Goal: Task Accomplishment & Management: Use online tool/utility

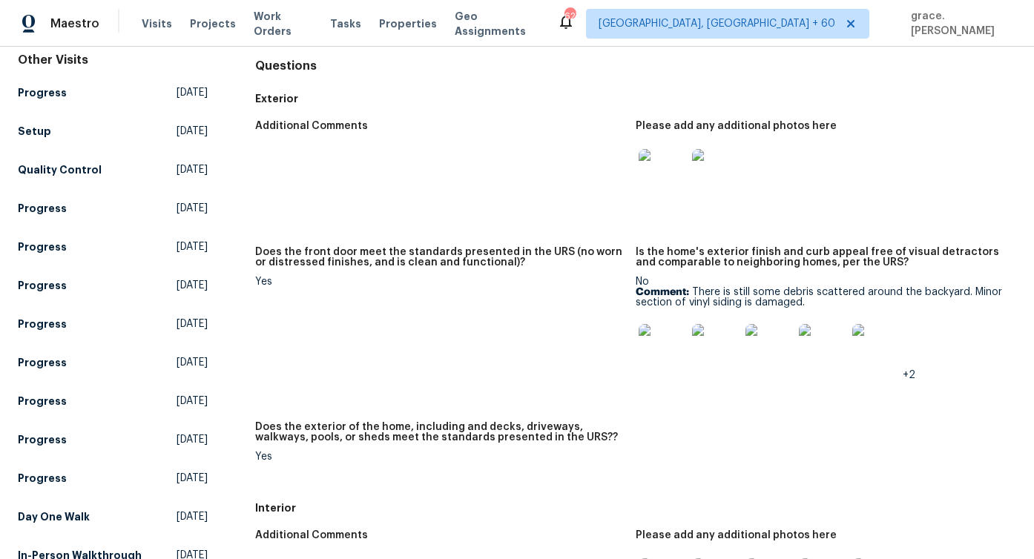
scroll to position [74, 0]
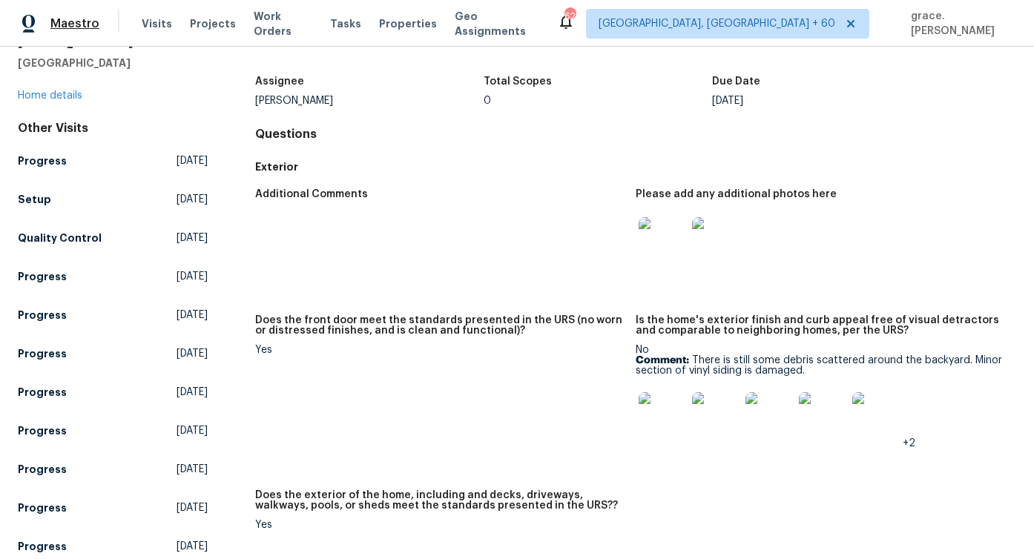
click at [81, 26] on span "Maestro" at bounding box center [74, 23] width 49 height 15
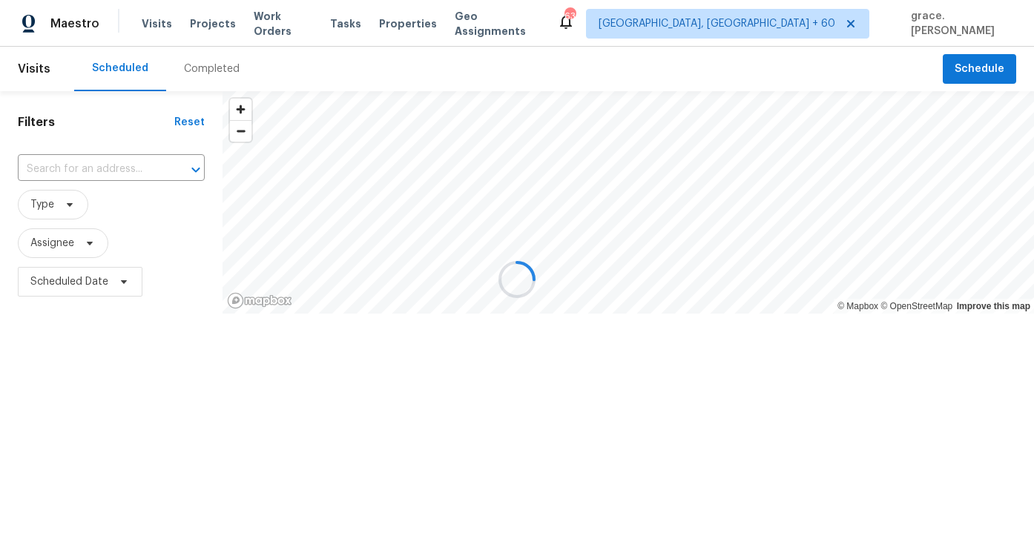
click at [73, 176] on div at bounding box center [517, 279] width 1034 height 559
click at [78, 167] on div at bounding box center [517, 279] width 1034 height 559
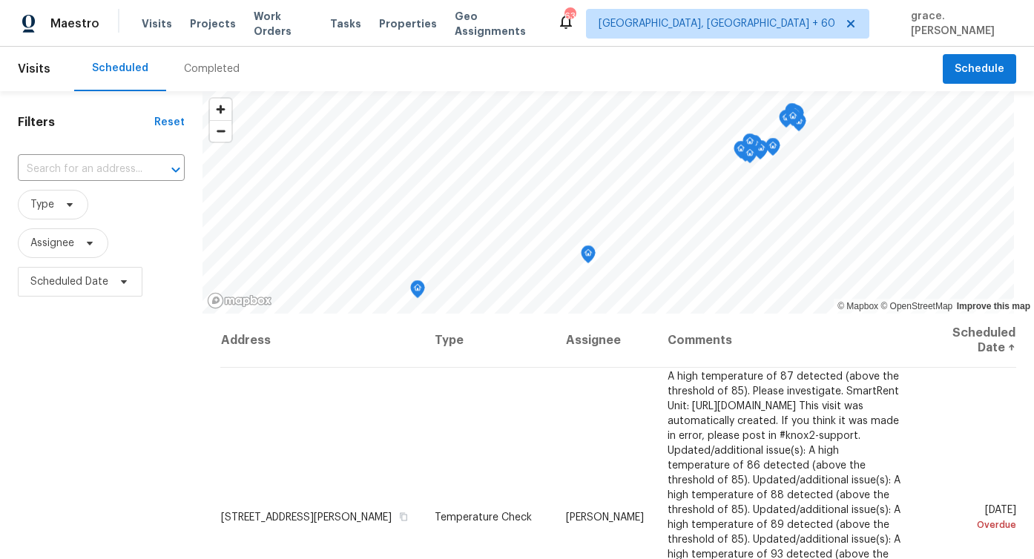
click at [78, 167] on input "text" at bounding box center [80, 169] width 125 height 23
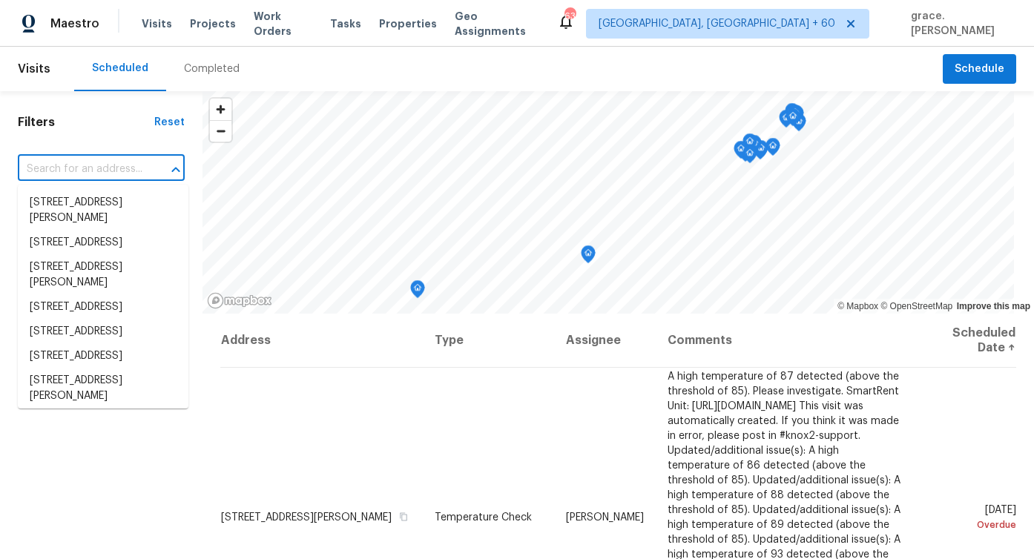
paste input "[STREET_ADDRESS]"
type input "[STREET_ADDRESS]"
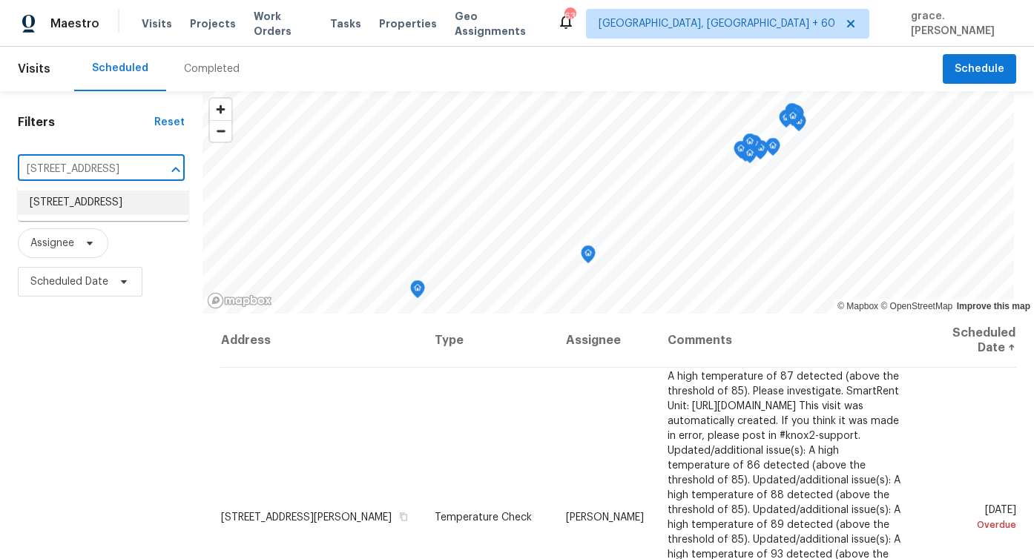
click at [85, 210] on li "[STREET_ADDRESS]" at bounding box center [103, 203] width 171 height 24
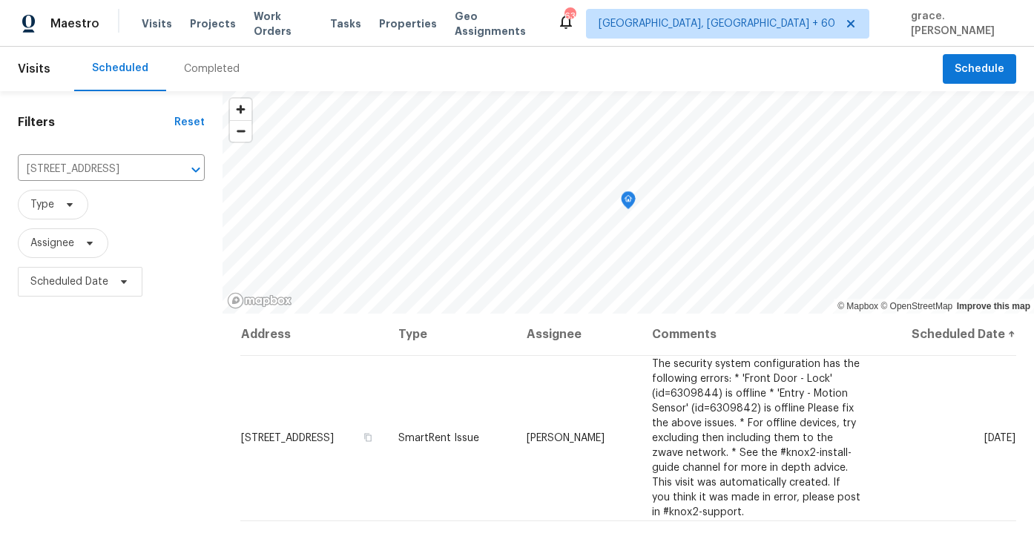
click at [208, 76] on div "Completed" at bounding box center [212, 69] width 56 height 15
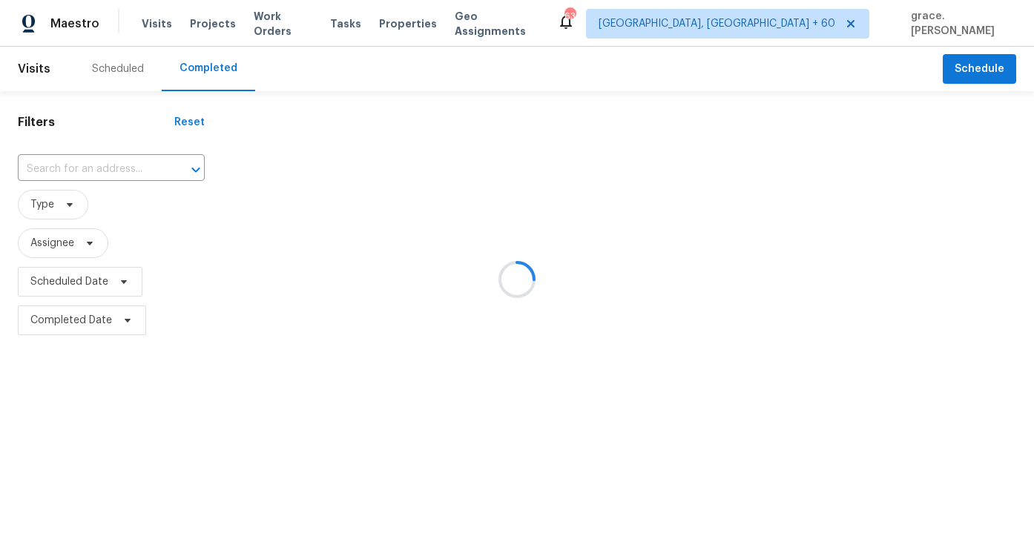
click at [116, 165] on div at bounding box center [517, 279] width 1034 height 559
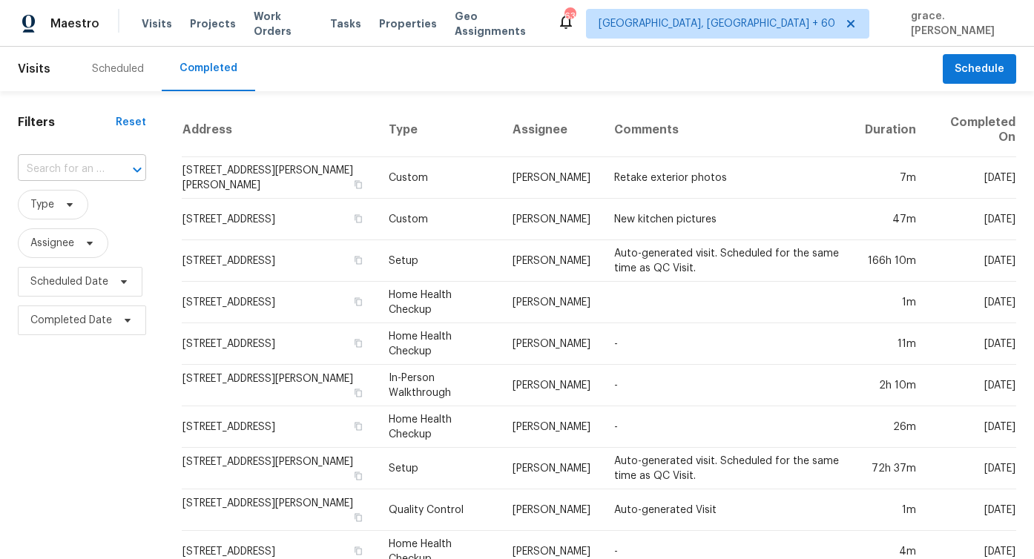
click at [104, 170] on div "​" at bounding box center [82, 169] width 128 height 23
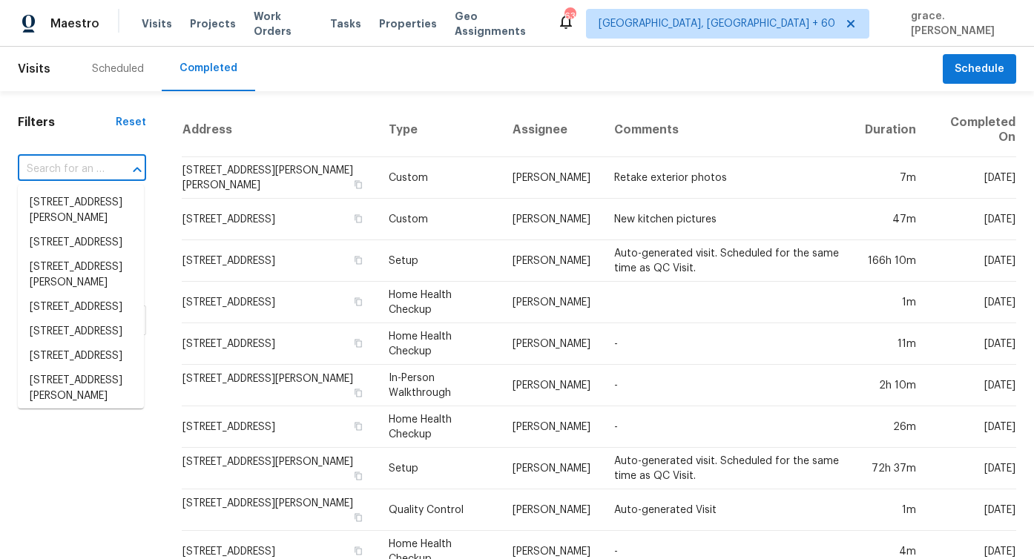
paste input "[STREET_ADDRESS]"
type input "[STREET_ADDRESS]"
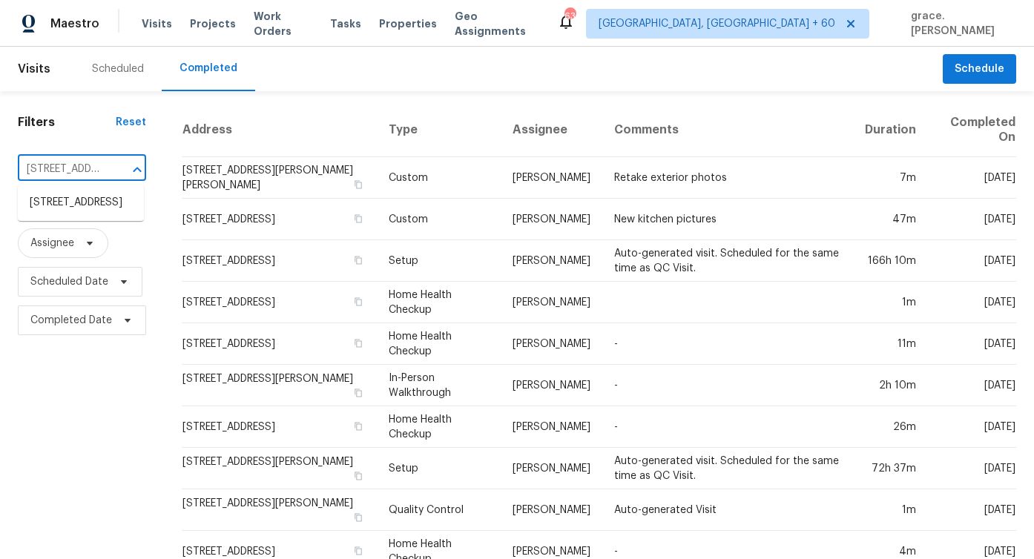
scroll to position [0, 131]
click at [79, 202] on li "[STREET_ADDRESS]" at bounding box center [81, 203] width 126 height 24
